Goal: Information Seeking & Learning: Find specific fact

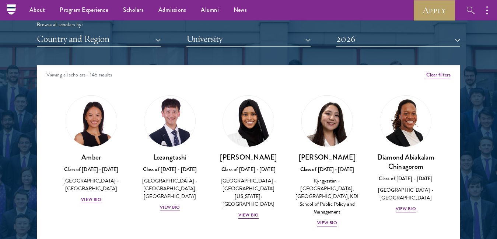
scroll to position [897, 0]
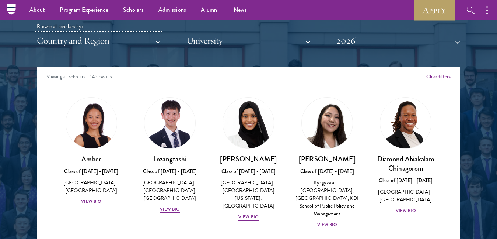
click at [148, 44] on button "Country and Region" at bounding box center [99, 40] width 124 height 15
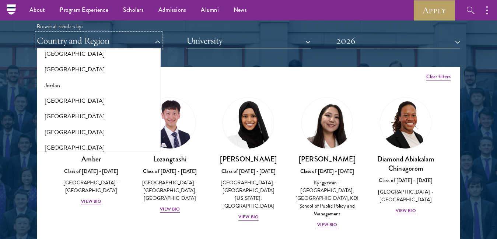
scroll to position [681, 0]
click at [58, 115] on button "[GEOGRAPHIC_DATA]" at bounding box center [98, 115] width 119 height 15
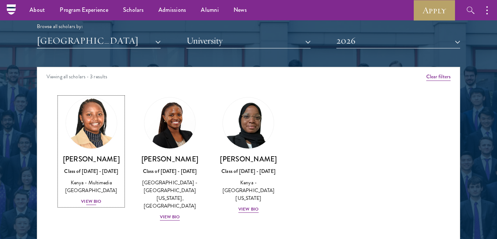
click at [92, 198] on div "View Bio" at bounding box center [91, 201] width 20 height 7
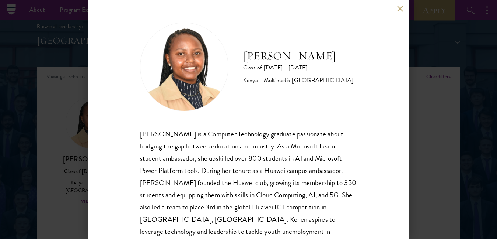
scroll to position [20, 0]
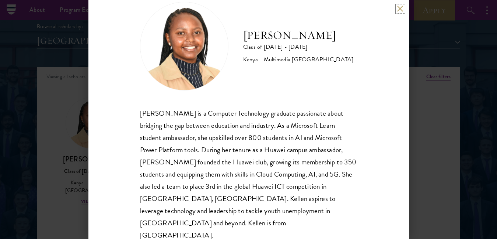
click at [397, 8] on button at bounding box center [400, 9] width 6 height 6
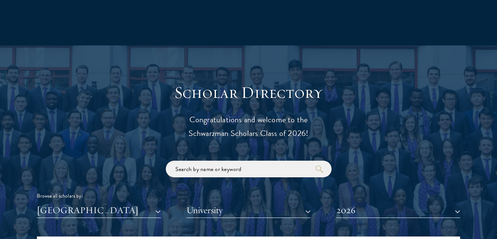
scroll to position [739, 0]
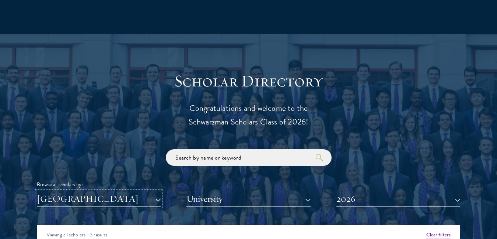
click at [154, 202] on button "[GEOGRAPHIC_DATA]" at bounding box center [99, 198] width 124 height 15
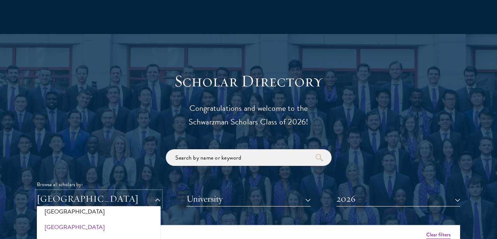
scroll to position [0, 0]
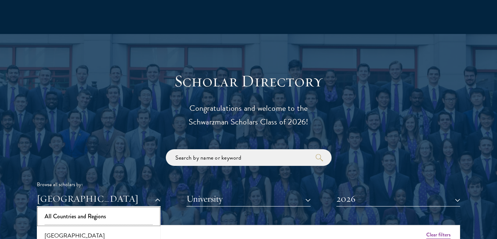
click at [111, 216] on button "All Countries and Regions" at bounding box center [98, 215] width 119 height 15
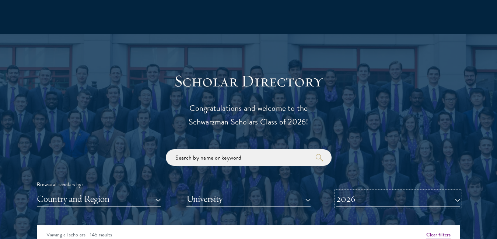
click at [411, 198] on button "2026" at bounding box center [399, 198] width 124 height 15
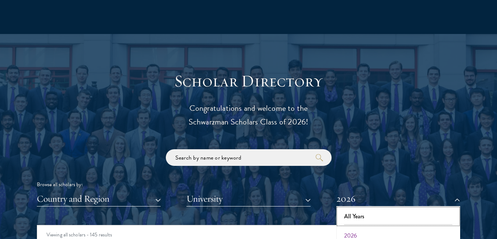
click at [383, 218] on button "All Years" at bounding box center [398, 215] width 119 height 15
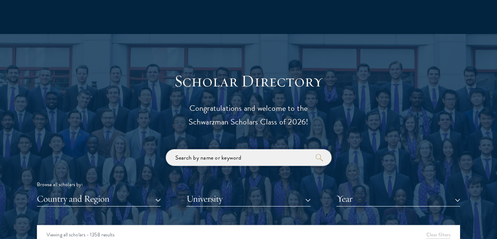
click at [241, 161] on input "search" at bounding box center [249, 157] width 166 height 17
click at [242, 160] on input "search" at bounding box center [249, 157] width 166 height 17
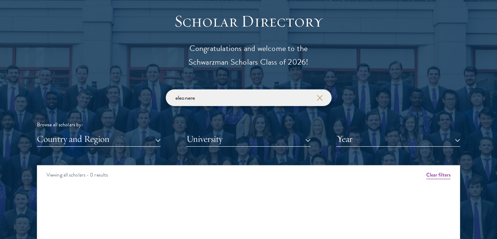
scroll to position [825, 0]
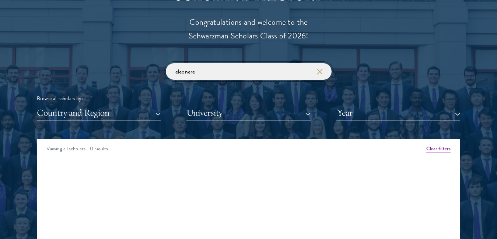
click button "submit" at bounding box center [0, 0] width 0 height 0
type input "e"
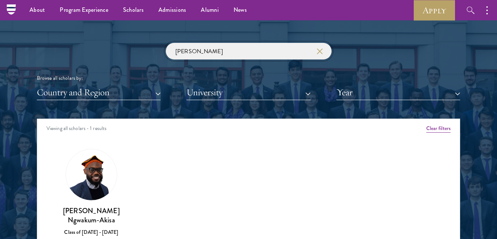
scroll to position [843, 0]
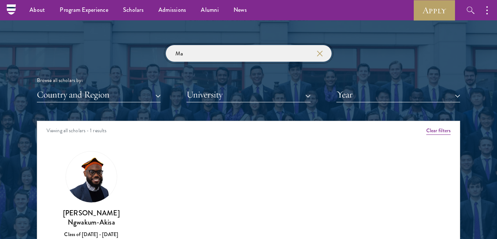
type input "M"
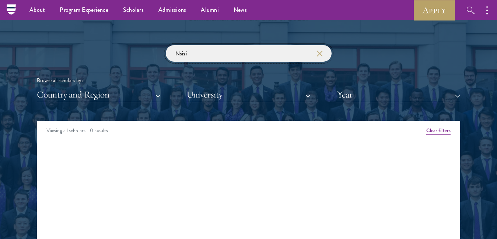
click at [231, 59] on input "Nsisi" at bounding box center [249, 53] width 166 height 17
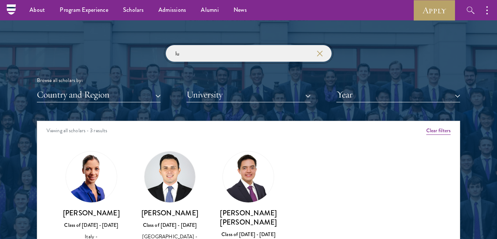
type input "l"
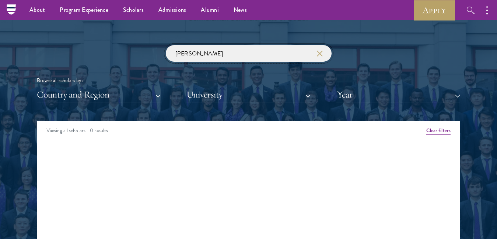
click at [231, 59] on input "[PERSON_NAME]" at bounding box center [249, 53] width 166 height 17
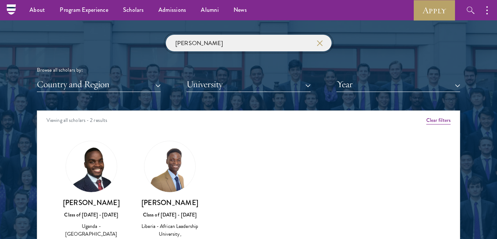
scroll to position [850, 0]
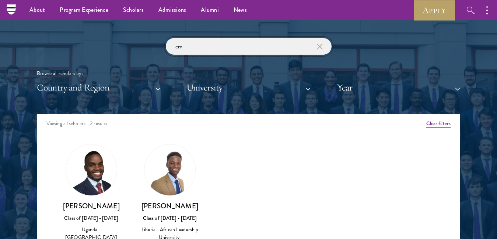
type input "e"
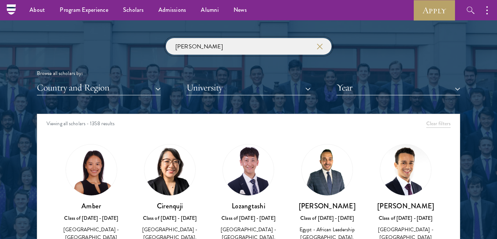
click button "submit" at bounding box center [0, 0] width 0 height 0
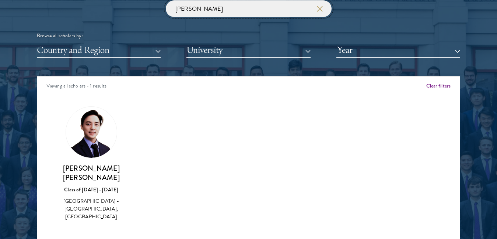
scroll to position [889, 0]
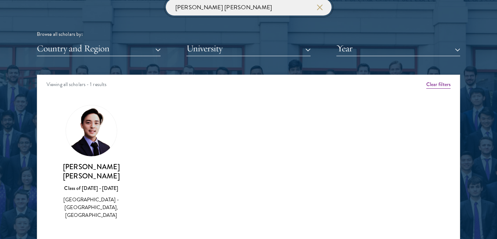
type input "[PERSON_NAME] [PERSON_NAME]"
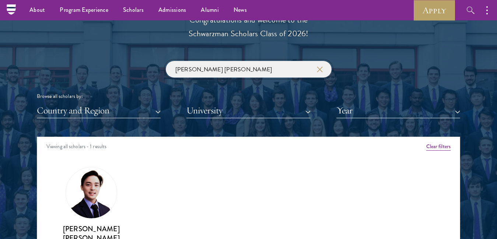
scroll to position [826, 0]
